Goal: Task Accomplishment & Management: Use online tool/utility

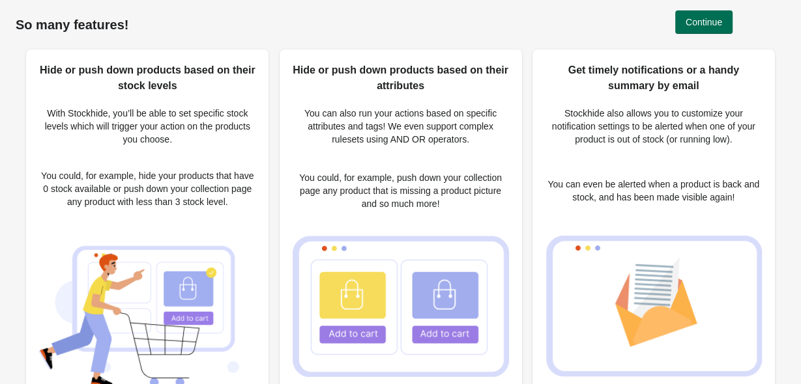
click at [702, 20] on span "Continue" at bounding box center [703, 22] width 36 height 10
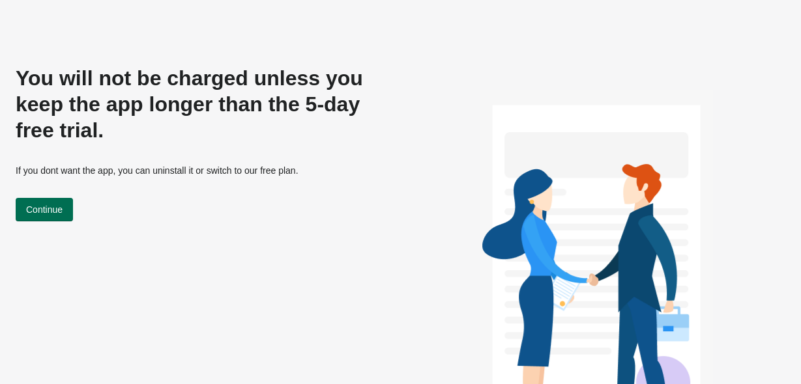
click at [34, 209] on span "Continue" at bounding box center [44, 210] width 36 height 10
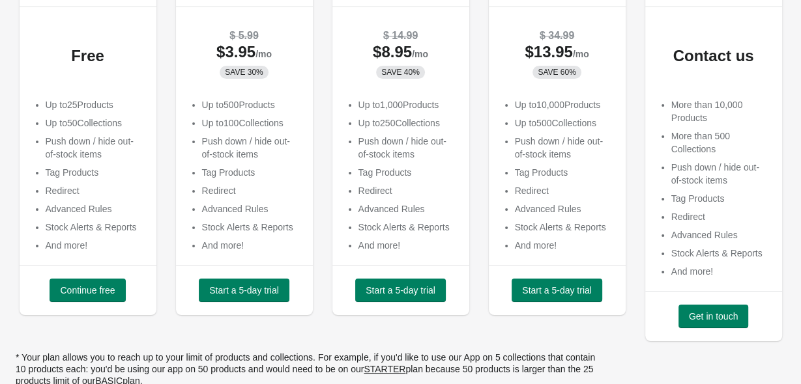
scroll to position [169, 0]
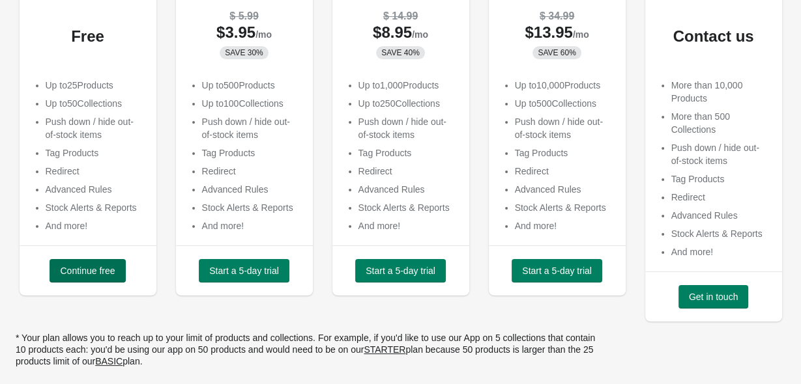
click at [64, 270] on span "Continue free" at bounding box center [87, 271] width 55 height 10
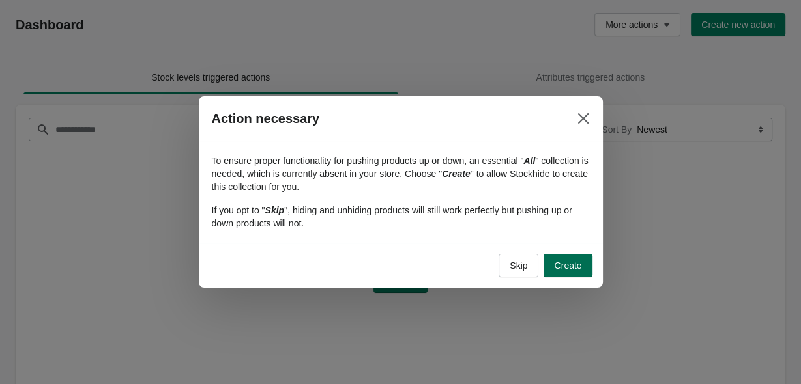
click at [567, 267] on span "Create" at bounding box center [567, 266] width 27 height 10
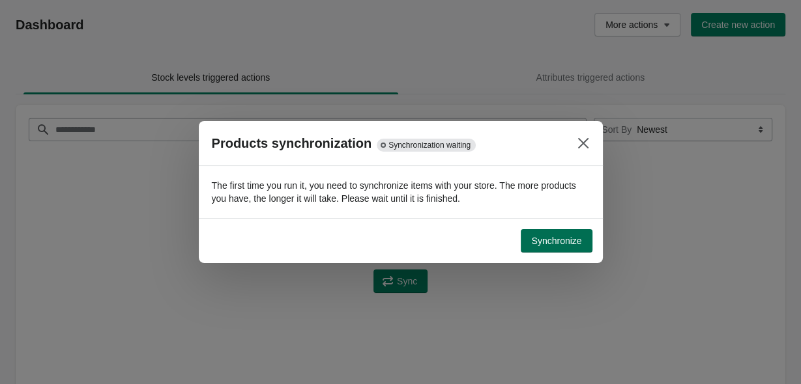
click at [547, 239] on span "Synchronize" at bounding box center [556, 241] width 50 height 10
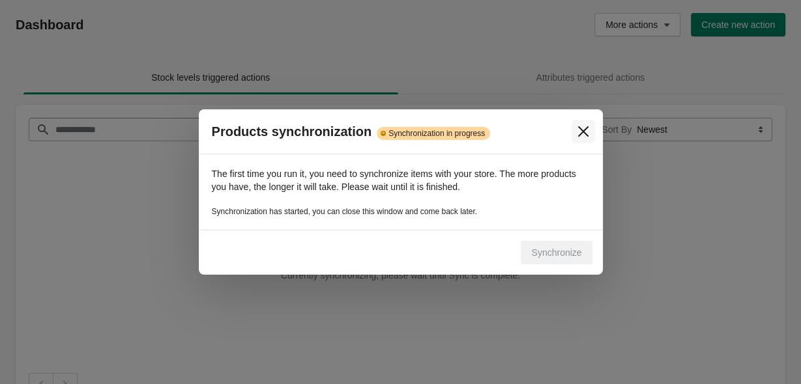
click at [581, 136] on icon "Close" at bounding box center [582, 131] width 13 height 13
